Goal: Information Seeking & Learning: Learn about a topic

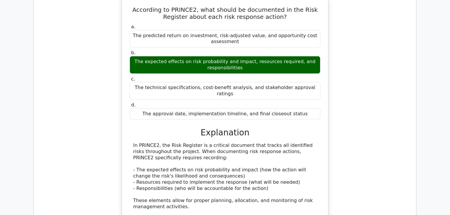
scroll to position [567, 0]
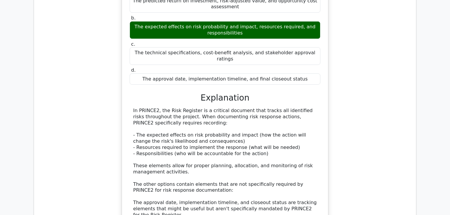
drag, startPoint x: 450, startPoint y: 77, endPoint x: 453, endPoint y: 112, distance: 35.3
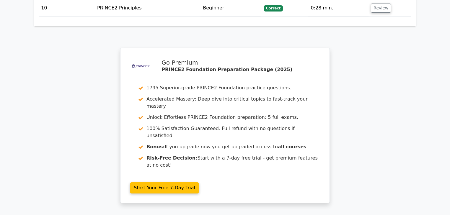
scroll to position [1643, 0]
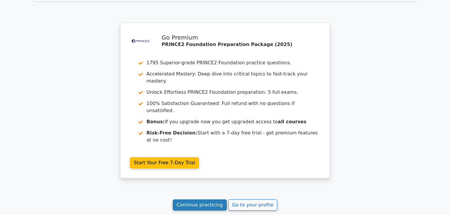
click at [210, 200] on link "Continue practicing" at bounding box center [200, 205] width 54 height 11
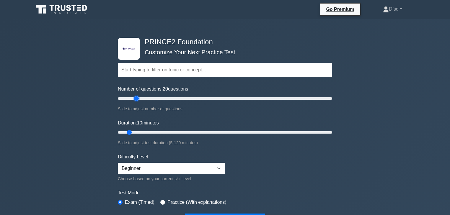
type input "20"
click at [135, 97] on input "Number of questions: 20 questions" at bounding box center [225, 98] width 214 height 7
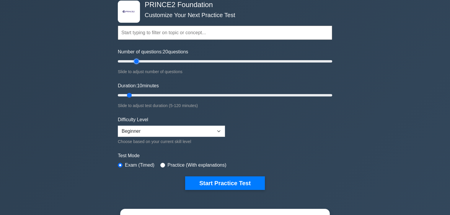
scroll to position [47, 0]
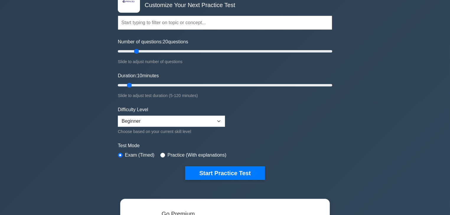
click at [204, 155] on label "Practice (With explanations)" at bounding box center [196, 155] width 59 height 7
click at [161, 155] on input "radio" at bounding box center [162, 155] width 5 height 5
radio input "true"
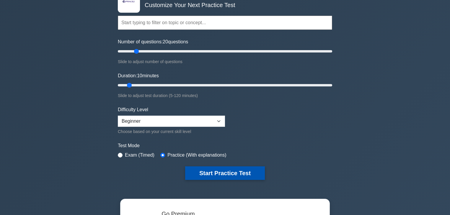
click at [220, 178] on button "Start Practice Test" at bounding box center [225, 173] width 80 height 14
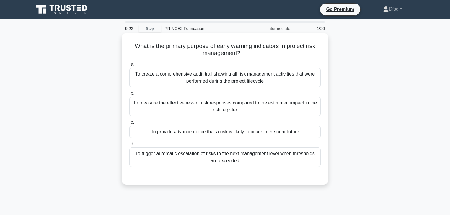
click at [203, 132] on div "To provide advance notice that a risk is likely to occur in the near future" at bounding box center [224, 132] width 191 height 12
click at [129, 124] on input "c. To provide advance notice that a risk is likely to occur in the near future" at bounding box center [129, 122] width 0 height 4
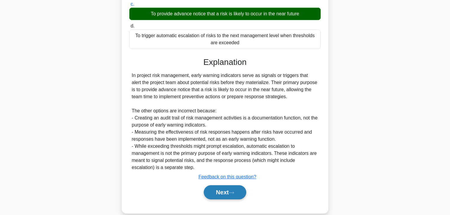
click at [225, 191] on button "Next" at bounding box center [225, 192] width 42 height 14
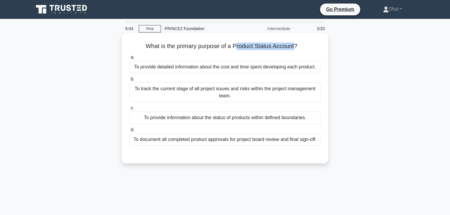
drag, startPoint x: 236, startPoint y: 47, endPoint x: 296, endPoint y: 47, distance: 60.2
click at [296, 47] on h5 "What is the primary purpose of a Product Status Account? .spinner_0XTQ{transfor…" at bounding box center [225, 47] width 192 height 8
click at [218, 67] on div "To provide detailed information about the cost and time spent developing each p…" at bounding box center [224, 67] width 191 height 12
click at [129, 59] on input "a. To provide detailed information about the cost and time spent developing eac…" at bounding box center [129, 57] width 0 height 4
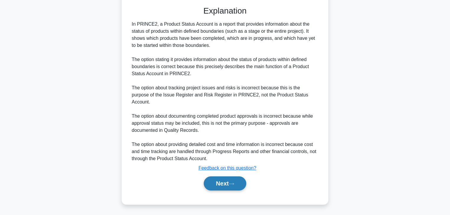
click at [234, 184] on icon at bounding box center [231, 183] width 5 height 3
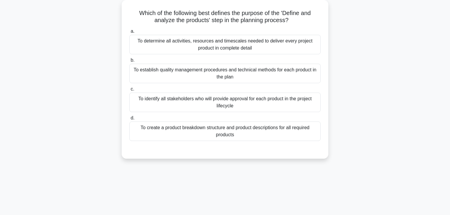
scroll to position [9, 0]
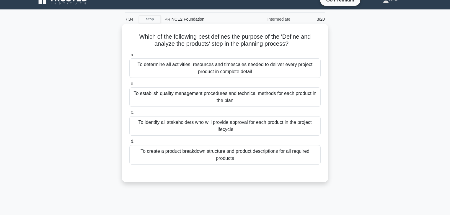
click at [234, 160] on div "To create a product breakdown structure and product descriptions for all requir…" at bounding box center [224, 154] width 191 height 19
click at [129, 144] on input "d. To create a product breakdown structure and product descriptions for all req…" at bounding box center [129, 142] width 0 height 4
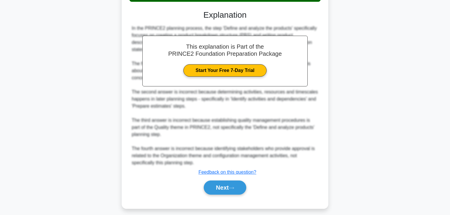
scroll to position [177, 0]
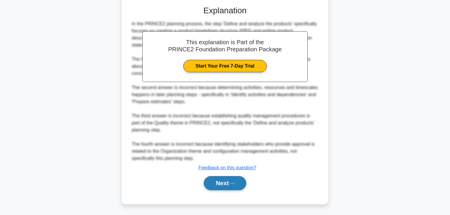
click at [234, 178] on button "Next" at bounding box center [225, 183] width 42 height 14
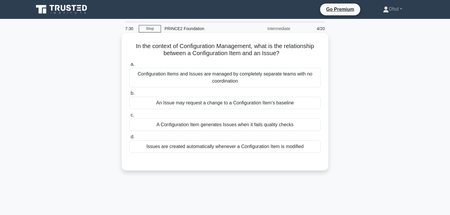
scroll to position [0, 0]
click at [222, 107] on div "An Issue may request a change to a Configuration Item's baseline" at bounding box center [224, 103] width 191 height 12
click at [129, 95] on input "b. An Issue may request a change to a Configuration Item's baseline" at bounding box center [129, 94] width 0 height 4
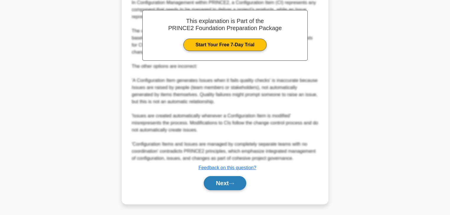
click at [237, 186] on button "Next" at bounding box center [225, 183] width 42 height 14
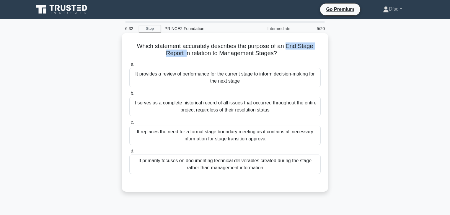
drag, startPoint x: 287, startPoint y: 46, endPoint x: 185, endPoint y: 56, distance: 102.3
click at [185, 56] on h5 "Which statement accurately describes the purpose of an End Stage Report in rela…" at bounding box center [225, 50] width 192 height 15
click at [189, 78] on div "It provides a review of performance for the current stage to inform decision-ma…" at bounding box center [224, 77] width 191 height 19
click at [129, 66] on input "a. It provides a review of performance for the current stage to inform decision…" at bounding box center [129, 65] width 0 height 4
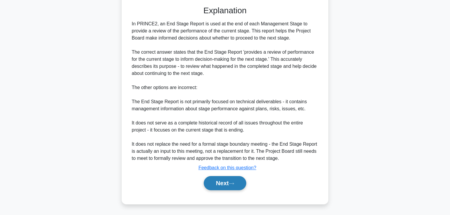
click at [234, 182] on icon at bounding box center [231, 183] width 5 height 3
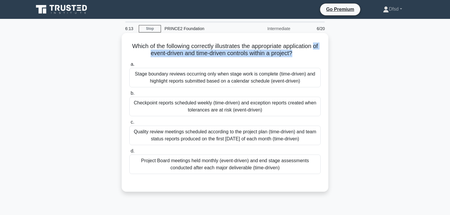
drag, startPoint x: 142, startPoint y: 54, endPoint x: 297, endPoint y: 54, distance: 154.7
click at [297, 54] on h5 "Which of the following correctly illustrates the appropriate application of eve…" at bounding box center [225, 50] width 192 height 15
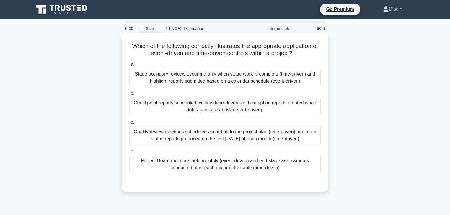
click at [156, 50] on h5 "Which of the following correctly illustrates the appropriate application of eve…" at bounding box center [225, 50] width 192 height 15
drag, startPoint x: 150, startPoint y: 53, endPoint x: 226, endPoint y: 53, distance: 76.5
click at [226, 53] on h5 "Which of the following correctly illustrates the appropriate application of eve…" at bounding box center [225, 50] width 192 height 15
click at [180, 112] on div "Checkpoint reports scheduled weekly (time-driven) and exception reports created…" at bounding box center [224, 106] width 191 height 19
click at [129, 95] on input "b. Checkpoint reports scheduled weekly (time-driven) and exception reports crea…" at bounding box center [129, 94] width 0 height 4
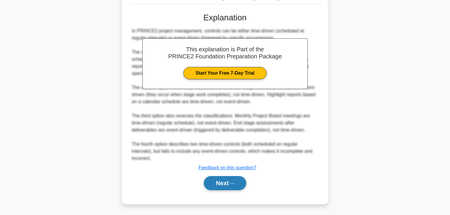
click at [240, 183] on button "Next" at bounding box center [225, 183] width 42 height 14
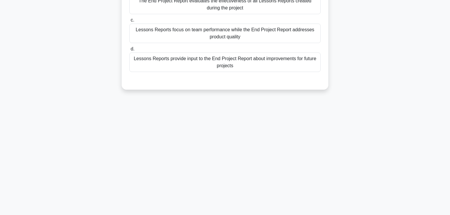
scroll to position [9, 0]
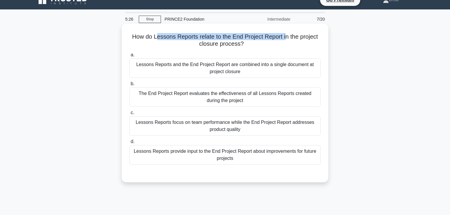
drag, startPoint x: 179, startPoint y: 37, endPoint x: 287, endPoint y: 37, distance: 107.2
click at [287, 37] on h5 "How do Lessons Reports relate to the End Project Report in the project closure …" at bounding box center [225, 40] width 192 height 15
click at [199, 39] on h5 "How do Lessons Reports relate to the End Project Report in the project closure …" at bounding box center [225, 40] width 192 height 15
drag, startPoint x: 154, startPoint y: 37, endPoint x: 197, endPoint y: 37, distance: 42.2
click at [197, 37] on h5 "How do Lessons Reports relate to the End Project Report in the project closure …" at bounding box center [225, 40] width 192 height 15
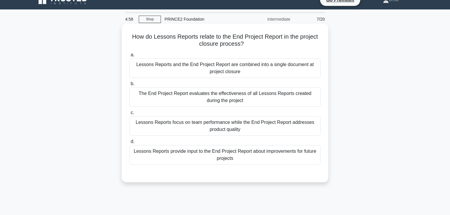
click at [213, 99] on div "The End Project Report evaluates the effectiveness of all Lessons Reports creat…" at bounding box center [224, 96] width 191 height 19
click at [129, 86] on input "b. The End Project Report evaluates the effectiveness of all Lessons Reports cr…" at bounding box center [129, 84] width 0 height 4
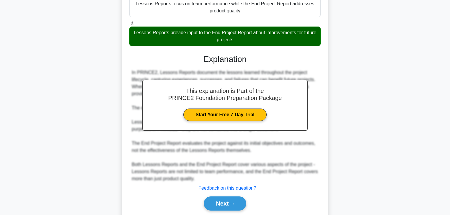
scroll to position [149, 0]
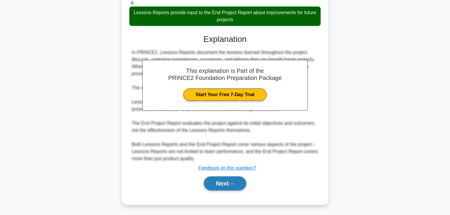
drag, startPoint x: 234, startPoint y: 187, endPoint x: 240, endPoint y: 184, distance: 6.5
click at [234, 187] on button "Next" at bounding box center [225, 184] width 42 height 14
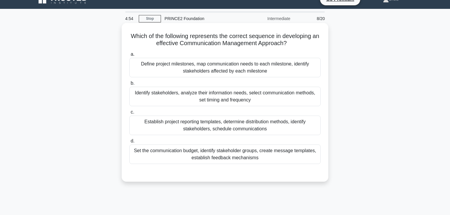
scroll to position [9, 0]
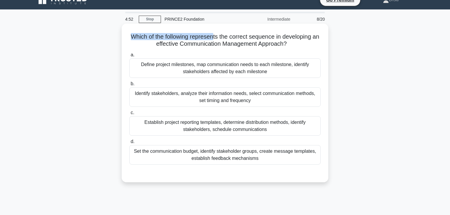
drag, startPoint x: 143, startPoint y: 36, endPoint x: 218, endPoint y: 36, distance: 74.1
click at [218, 36] on h5 "Which of the following represents the correct sequence in developing an effecti…" at bounding box center [225, 40] width 192 height 15
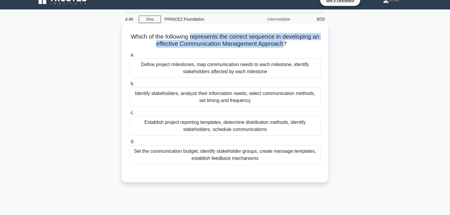
drag, startPoint x: 194, startPoint y: 36, endPoint x: 290, endPoint y: 45, distance: 96.3
click at [290, 45] on h5 "Which of the following represents the correct sequence in developing an effecti…" at bounding box center [225, 40] width 192 height 15
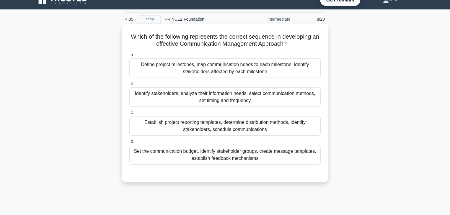
click at [272, 100] on div "Identify stakeholders, analyze their information needs, select communication me…" at bounding box center [224, 96] width 191 height 19
click at [129, 86] on input "b. Identify stakeholders, analyze their information needs, select communication…" at bounding box center [129, 84] width 0 height 4
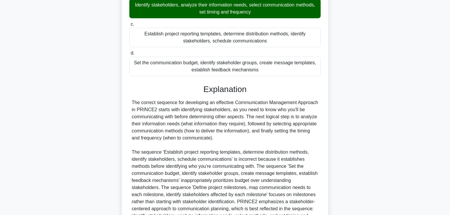
scroll to position [163, 0]
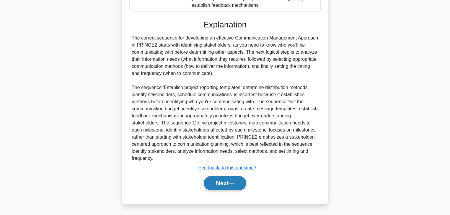
click at [229, 183] on button "Next" at bounding box center [225, 183] width 42 height 14
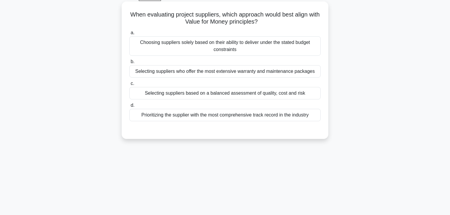
scroll to position [9, 0]
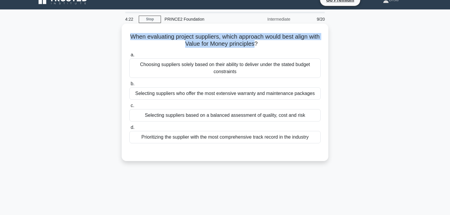
drag, startPoint x: 132, startPoint y: 35, endPoint x: 262, endPoint y: 43, distance: 130.1
click at [262, 43] on h5 "When evaluating project suppliers, which approach would best align with Value f…" at bounding box center [225, 40] width 192 height 15
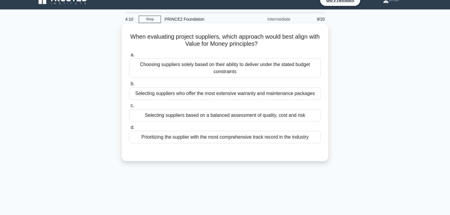
click at [193, 118] on div "Selecting suppliers based on a balanced assessment of quality, cost and risk" at bounding box center [224, 115] width 191 height 12
click at [129, 108] on input "c. Selecting suppliers based on a balanced assessment of quality, cost and risk" at bounding box center [129, 106] width 0 height 4
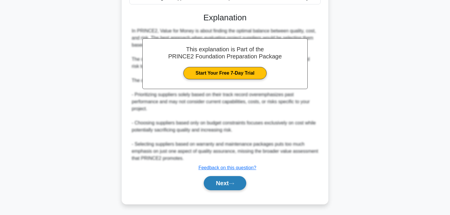
click at [234, 182] on icon at bounding box center [231, 183] width 5 height 3
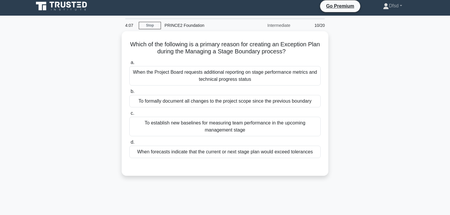
scroll to position [0, 0]
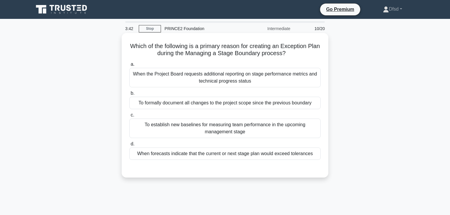
click at [248, 154] on div "When forecasts indicate that the current or next stage plan would exceed tolera…" at bounding box center [224, 154] width 191 height 12
click at [129, 146] on input "d. When forecasts indicate that the current or next stage plan would exceed tol…" at bounding box center [129, 144] width 0 height 4
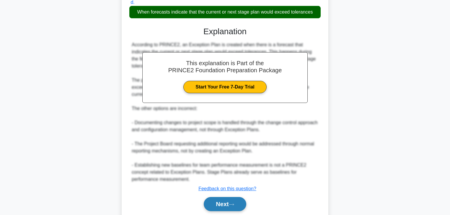
click at [242, 209] on button "Next" at bounding box center [225, 204] width 42 height 14
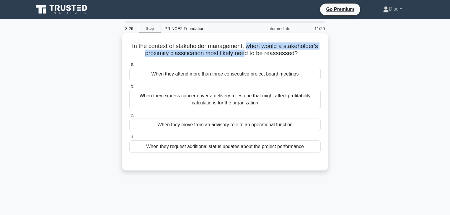
drag, startPoint x: 247, startPoint y: 45, endPoint x: 246, endPoint y: 53, distance: 8.3
click at [246, 53] on h5 "In the context of stakeholder management, when would a stakeholder's proximity …" at bounding box center [225, 50] width 192 height 15
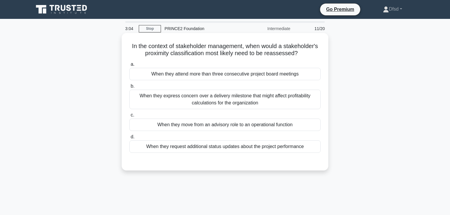
click at [236, 146] on div "When they request additional status updates about the project performance" at bounding box center [224, 147] width 191 height 12
click at [129, 139] on input "d. When they request additional status updates about the project performance" at bounding box center [129, 137] width 0 height 4
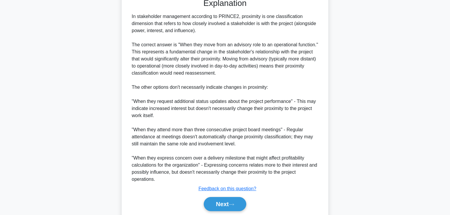
scroll to position [165, 0]
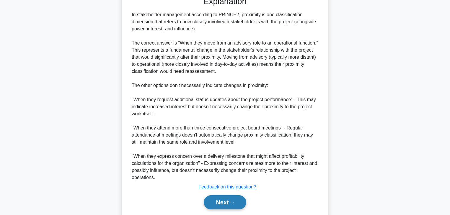
click at [231, 205] on button "Next" at bounding box center [225, 202] width 42 height 14
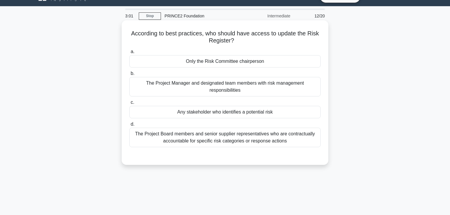
scroll to position [0, 0]
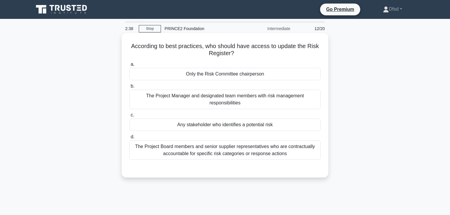
click at [249, 102] on div "The Project Manager and designated team members with risk management responsibi…" at bounding box center [224, 99] width 191 height 19
click at [129, 88] on input "b. The Project Manager and designated team members with risk management respons…" at bounding box center [129, 86] width 0 height 4
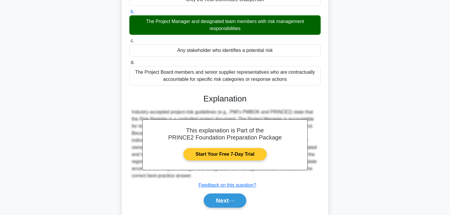
scroll to position [104, 0]
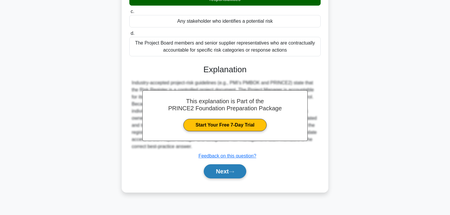
click at [238, 167] on button "Next" at bounding box center [225, 171] width 42 height 14
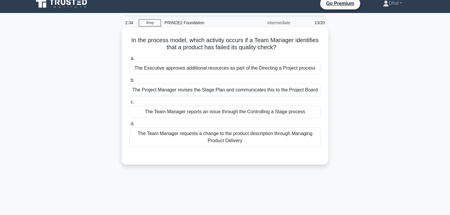
scroll to position [0, 0]
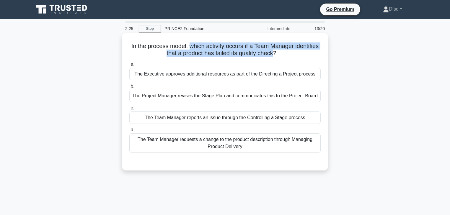
drag, startPoint x: 216, startPoint y: 46, endPoint x: 275, endPoint y: 56, distance: 59.3
click at [275, 56] on h5 "In the process model, which activity occurs if a Team Manager identifies that a…" at bounding box center [225, 50] width 192 height 15
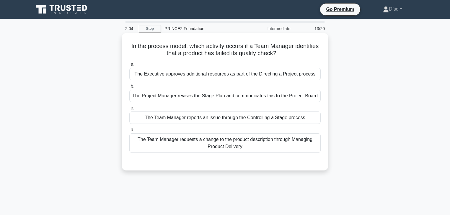
click at [221, 145] on div "The Team Manager requests a change to the product description through Managing …" at bounding box center [224, 142] width 191 height 19
click at [129, 132] on input "d. The Team Manager requests a change to the product description through Managi…" at bounding box center [129, 130] width 0 height 4
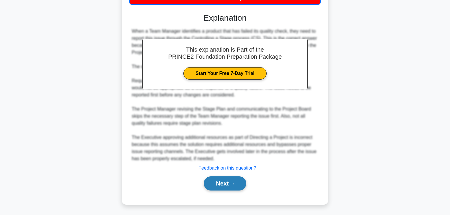
click at [231, 186] on button "Next" at bounding box center [225, 184] width 42 height 14
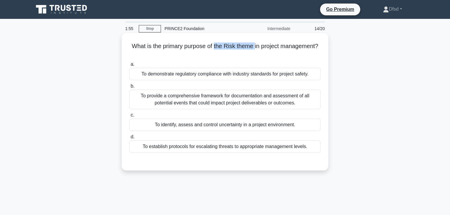
drag, startPoint x: 215, startPoint y: 46, endPoint x: 256, endPoint y: 47, distance: 41.3
click at [256, 47] on h5 "What is the primary purpose of the Risk theme in project management? .spinner_0…" at bounding box center [225, 50] width 192 height 15
click at [233, 128] on div "To identify, assess and control uncertainty in a project environment." at bounding box center [224, 125] width 191 height 12
click at [129, 117] on input "c. To identify, assess and control uncertainty in a project environment." at bounding box center [129, 115] width 0 height 4
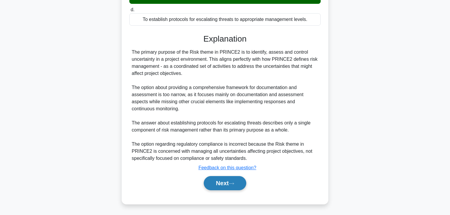
click at [234, 187] on button "Next" at bounding box center [225, 183] width 42 height 14
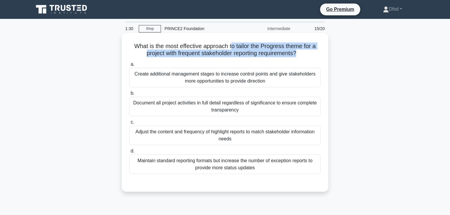
drag, startPoint x: 231, startPoint y: 45, endPoint x: 299, endPoint y: 57, distance: 68.3
click at [299, 57] on h5 "What is the most effective approach to tailor the Progress theme for a project …" at bounding box center [225, 50] width 192 height 15
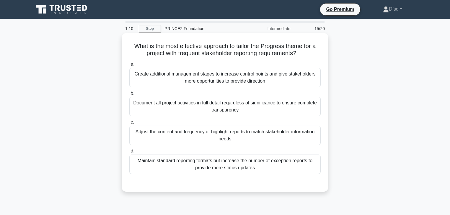
click at [257, 138] on div "Adjust the content and frequency of highlight reports to match stakeholder info…" at bounding box center [224, 135] width 191 height 19
click at [129, 124] on input "c. Adjust the content and frequency of highlight reports to match stakeholder i…" at bounding box center [129, 122] width 0 height 4
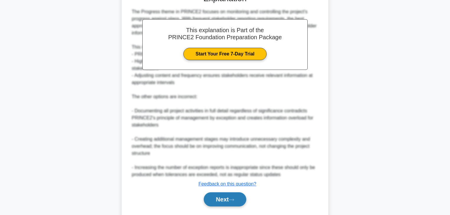
click at [239, 203] on button "Next" at bounding box center [225, 199] width 42 height 14
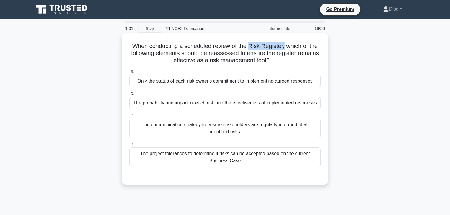
drag, startPoint x: 249, startPoint y: 46, endPoint x: 285, endPoint y: 45, distance: 35.4
click at [285, 45] on h5 "When conducting a scheduled review of the Risk Register, which of the following…" at bounding box center [225, 54] width 192 height 22
click at [233, 106] on div "The probability and impact of each risk and the effectiveness of implemented re…" at bounding box center [224, 103] width 191 height 12
click at [129, 95] on input "b. The probability and impact of each risk and the effectiveness of implemented…" at bounding box center [129, 94] width 0 height 4
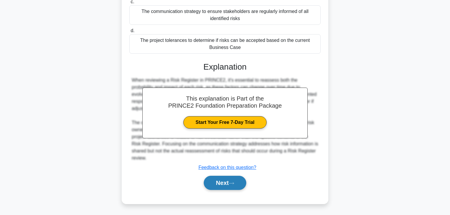
click at [231, 182] on icon at bounding box center [231, 183] width 5 height 3
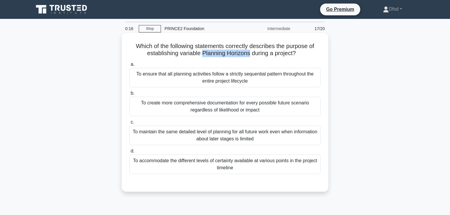
drag, startPoint x: 202, startPoint y: 53, endPoint x: 249, endPoint y: 55, distance: 47.6
click at [249, 55] on h5 "Which of the following statements correctly describes the purpose of establishi…" at bounding box center [225, 50] width 192 height 15
click at [205, 138] on div "To maintain the same detailed level of planning for all future work even when i…" at bounding box center [224, 135] width 191 height 19
click at [129, 124] on input "c. To maintain the same detailed level of planning for all future work even whe…" at bounding box center [129, 122] width 0 height 4
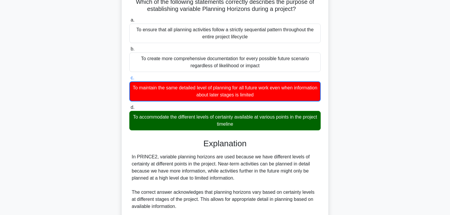
scroll to position [47, 0]
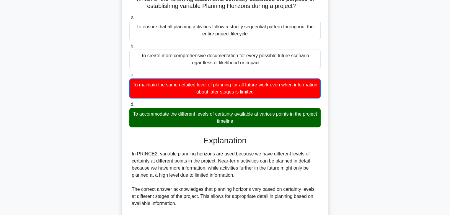
drag, startPoint x: 178, startPoint y: 113, endPoint x: 236, endPoint y: 115, distance: 58.5
click at [236, 115] on div "To accommodate the different levels of certainty available at various points in…" at bounding box center [224, 117] width 191 height 19
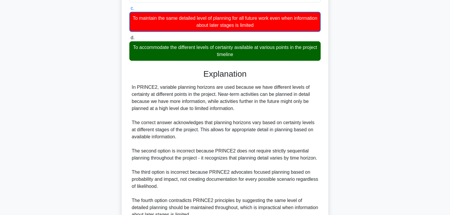
scroll to position [94, 0]
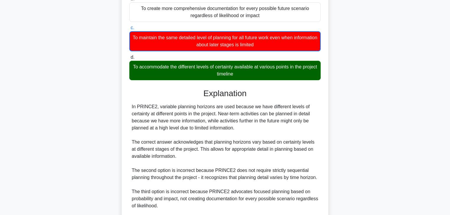
click at [191, 85] on div "a. To ensure that all planning activities follow a strictly sequential pattern …" at bounding box center [225, 119] width 192 height 308
drag, startPoint x: 175, startPoint y: 66, endPoint x: 265, endPoint y: 77, distance: 89.8
click at [265, 77] on div "To accommodate the different levels of certainty available at various points in…" at bounding box center [224, 70] width 191 height 19
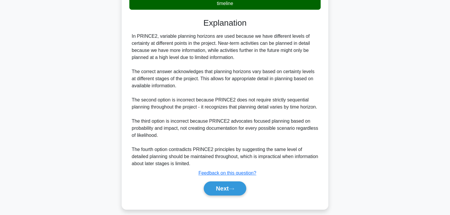
scroll to position [165, 0]
click at [241, 195] on button "Next" at bounding box center [225, 188] width 42 height 14
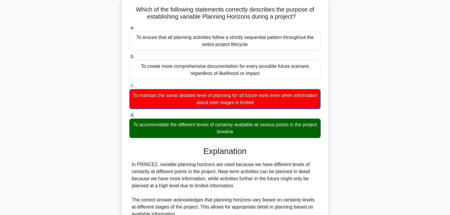
scroll to position [0, 0]
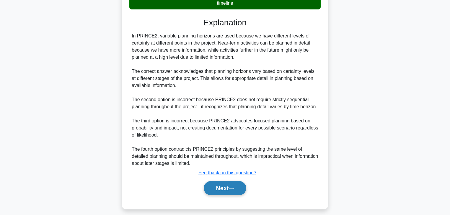
click at [225, 195] on button "Next" at bounding box center [225, 188] width 42 height 14
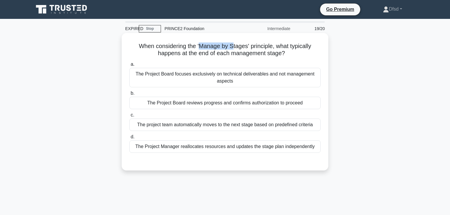
drag, startPoint x: 198, startPoint y: 45, endPoint x: 232, endPoint y: 51, distance: 34.7
click at [234, 48] on h5 "When considering the 'Manage by Stages' principle, what typically happens at th…" at bounding box center [225, 50] width 192 height 15
click at [215, 105] on div "The Project Board reviews progress and confirms authorization to proceed" at bounding box center [224, 103] width 191 height 12
click at [129, 95] on input "b. The Project Board reviews progress and confirms authorization to proceed" at bounding box center [129, 94] width 0 height 4
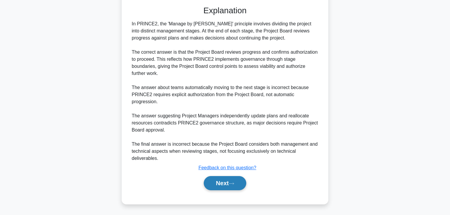
click at [240, 179] on button "Next" at bounding box center [225, 183] width 42 height 14
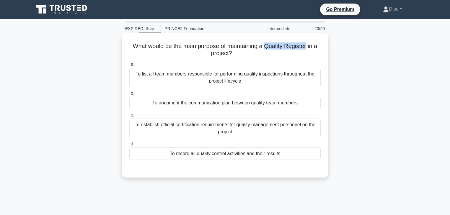
drag, startPoint x: 267, startPoint y: 47, endPoint x: 309, endPoint y: 48, distance: 41.9
click at [309, 48] on h5 "What would be the main purpose of maintaining a Quality Register in a project? …" at bounding box center [225, 50] width 192 height 15
click at [190, 158] on div "To record all quality control activities and their results" at bounding box center [224, 154] width 191 height 12
click at [129, 146] on input "d. To record all quality control activities and their results" at bounding box center [129, 144] width 0 height 4
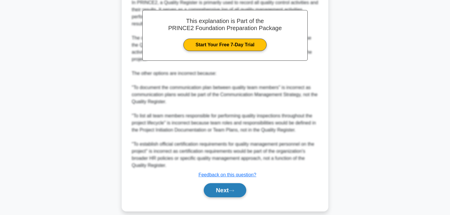
click at [238, 183] on button "Next" at bounding box center [225, 190] width 42 height 14
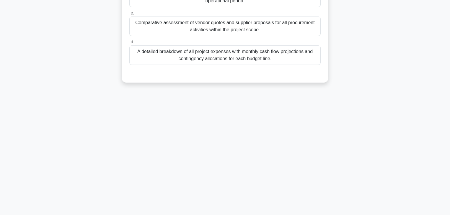
scroll to position [104, 0]
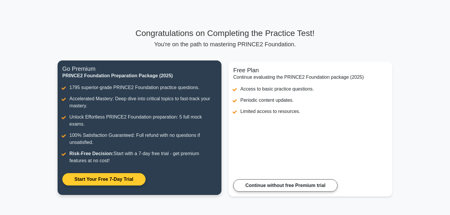
scroll to position [47, 0]
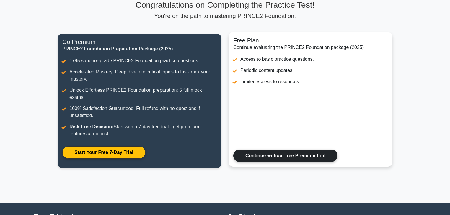
click at [277, 152] on link "Continue without free Premium trial" at bounding box center [285, 156] width 104 height 12
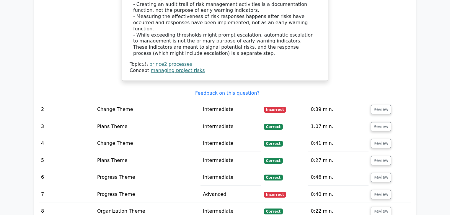
scroll to position [732, 0]
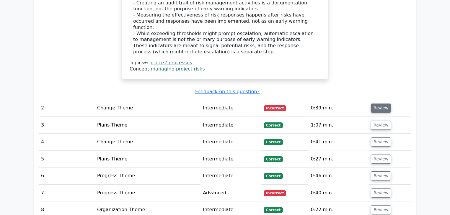
click at [377, 104] on button "Review" at bounding box center [381, 108] width 20 height 9
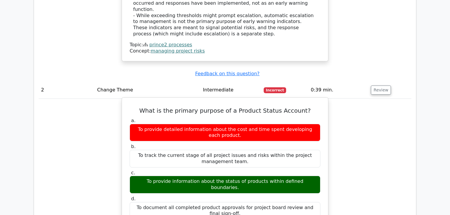
scroll to position [779, 0]
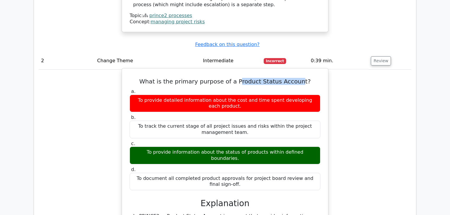
drag, startPoint x: 239, startPoint y: 46, endPoint x: 298, endPoint y: 46, distance: 59.3
click at [298, 78] on h5 "What is the primary purpose of a Product Status Account?" at bounding box center [225, 81] width 192 height 7
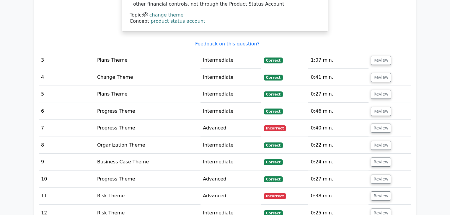
scroll to position [1110, 0]
click at [371, 123] on button "Review" at bounding box center [381, 127] width 20 height 9
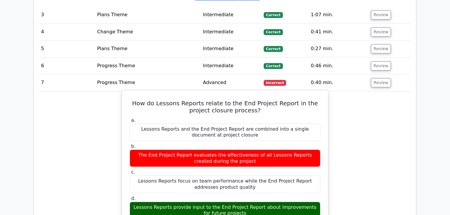
scroll to position [1157, 0]
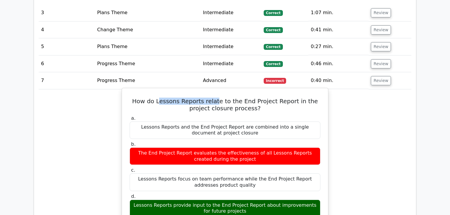
drag, startPoint x: 155, startPoint y: 53, endPoint x: 209, endPoint y: 55, distance: 54.4
click at [210, 98] on h5 "How do Lessons Reports relate to the End Project Report in the project closure …" at bounding box center [225, 105] width 192 height 14
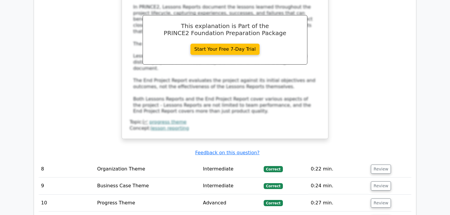
scroll to position [1441, 0]
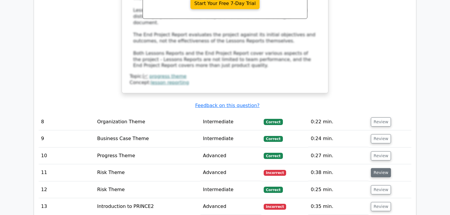
click at [379, 168] on button "Review" at bounding box center [381, 172] width 20 height 9
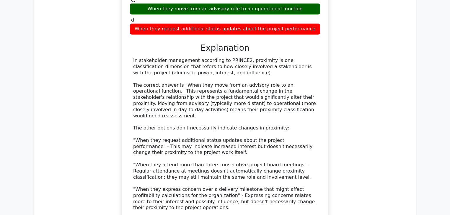
scroll to position [1795, 0]
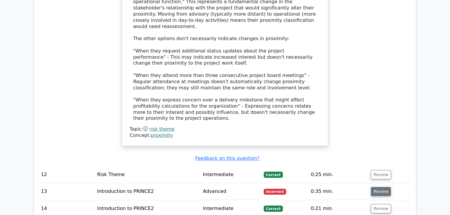
click at [378, 187] on button "Review" at bounding box center [381, 191] width 20 height 9
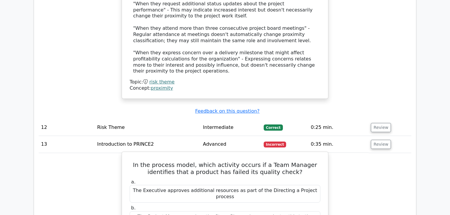
scroll to position [1866, 0]
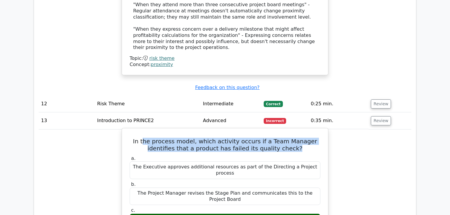
drag, startPoint x: 141, startPoint y: 67, endPoint x: 315, endPoint y: 73, distance: 174.0
click at [315, 138] on h5 "In the process model, which activity occurs if a Team Manager identifies that a…" at bounding box center [225, 145] width 192 height 14
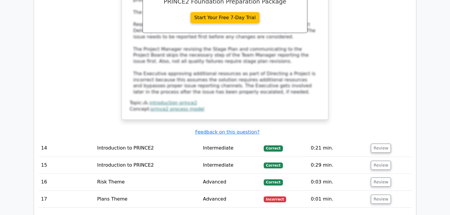
scroll to position [2173, 0]
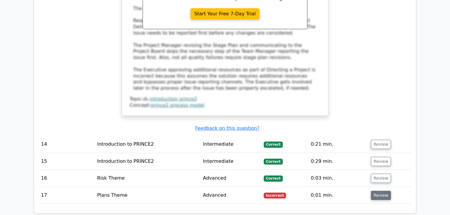
click at [377, 191] on button "Review" at bounding box center [381, 195] width 20 height 9
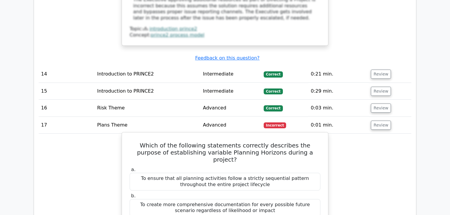
scroll to position [2244, 0]
